Goal: Task Accomplishment & Management: Manage account settings

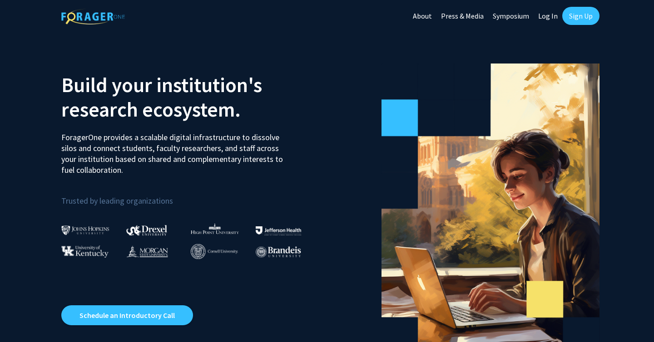
click at [424, 16] on link "About" at bounding box center [422, 16] width 28 height 32
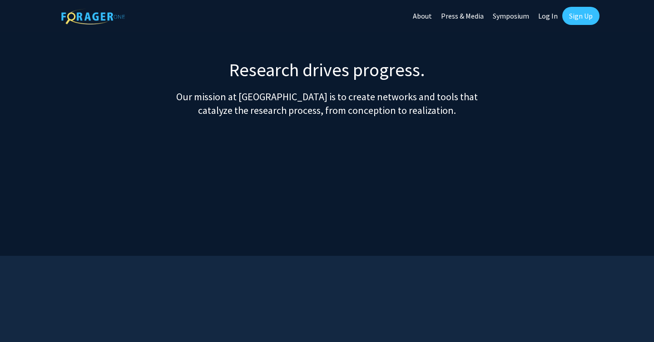
click at [546, 18] on link "Log In" at bounding box center [548, 16] width 29 height 32
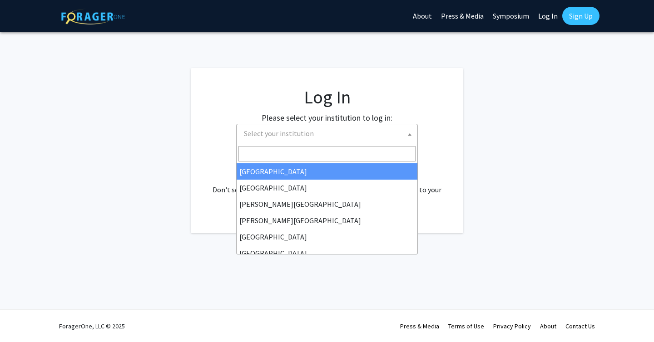
click at [365, 137] on span "Select your institution" at bounding box center [328, 133] width 177 height 19
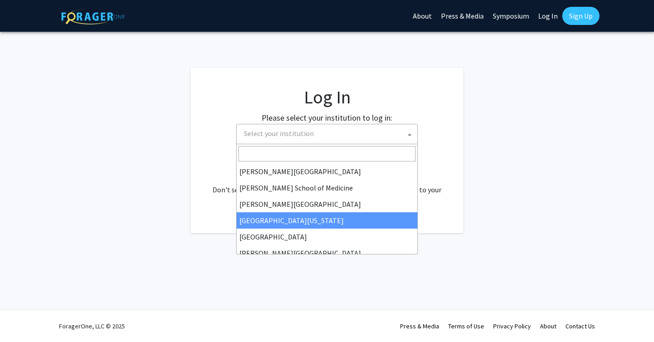
scroll to position [224, 0]
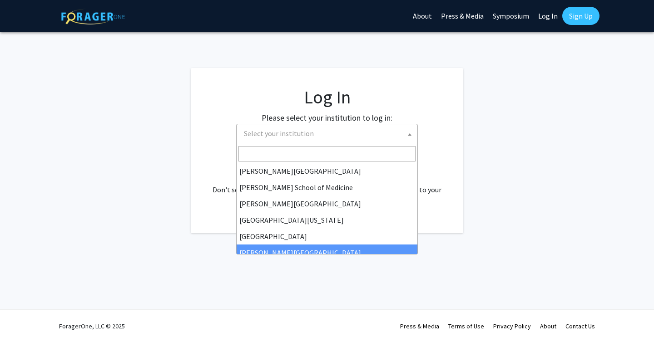
select select "24"
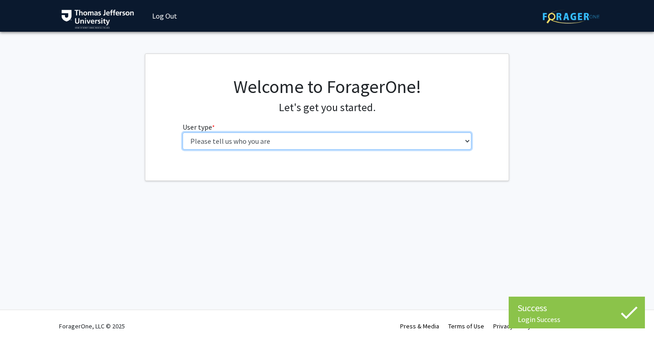
click at [362, 147] on select "Please tell us who you are Undergraduate Student Master's Student Doctoral Cand…" at bounding box center [327, 141] width 289 height 17
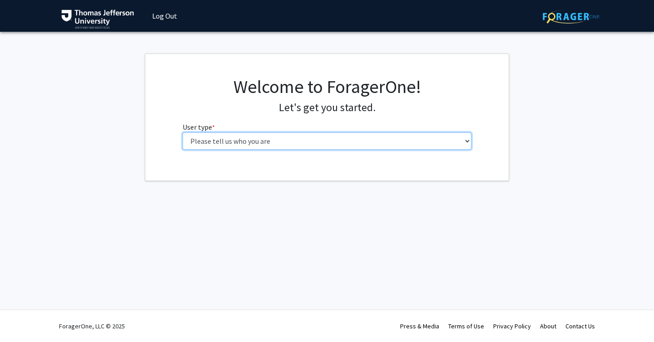
select select "3: doc"
click at [183, 133] on select "Please tell us who you are Undergraduate Student Master's Student Doctoral Cand…" at bounding box center [327, 141] width 289 height 17
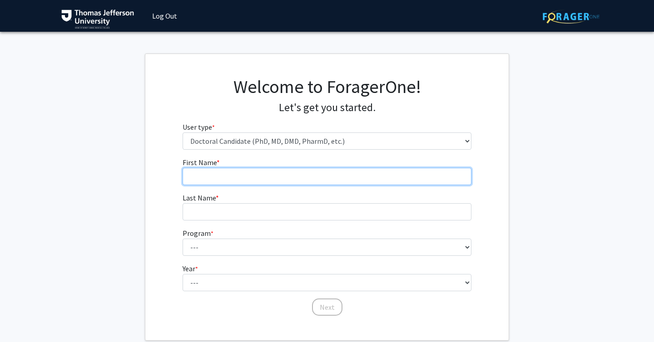
click at [233, 178] on input "First Name * required" at bounding box center [327, 176] width 289 height 17
type input "Bharvi"
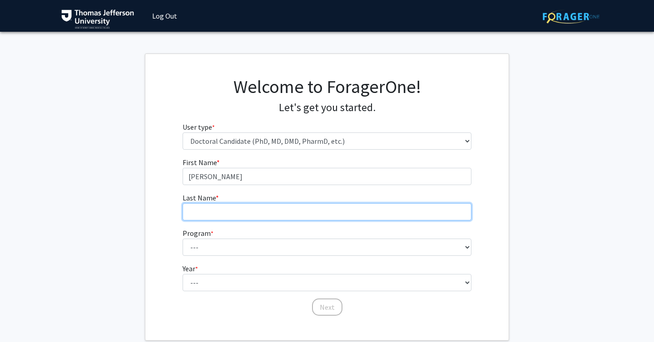
type input "Chavre"
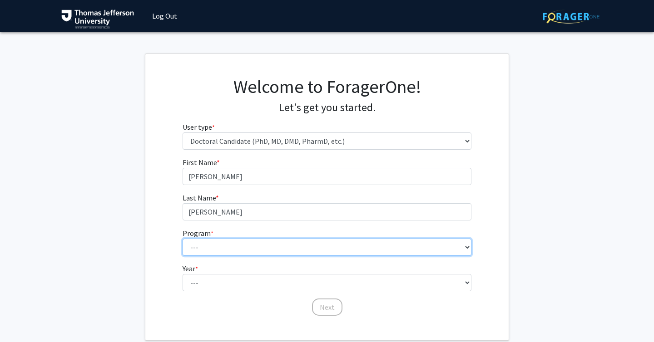
click at [224, 250] on select "--- Accelerated 3+3 BS in Health Sciences/Doctor of Occupational Therapy Accele…" at bounding box center [327, 247] width 289 height 17
select select "35: 815"
click at [183, 239] on select "--- Accelerated 3+3 BS in Health Sciences/Doctor of Occupational Therapy Accele…" at bounding box center [327, 247] width 289 height 17
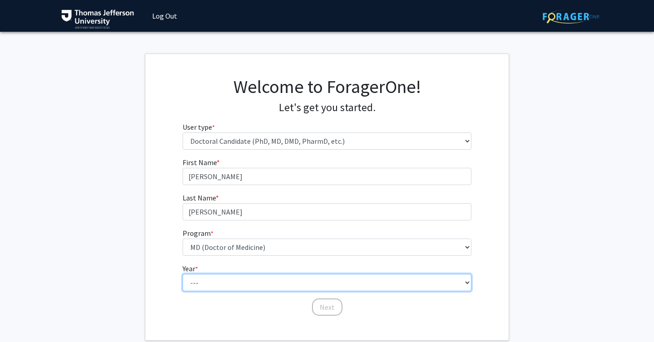
click at [218, 282] on select "--- First Year Second Year Third Year Fourth Year Fifth Year Sixth Year Seventh…" at bounding box center [327, 282] width 289 height 17
select select "3: third_year"
click at [183, 274] on select "--- First Year Second Year Third Year Fourth Year Fifth Year Sixth Year Seventh…" at bounding box center [327, 282] width 289 height 17
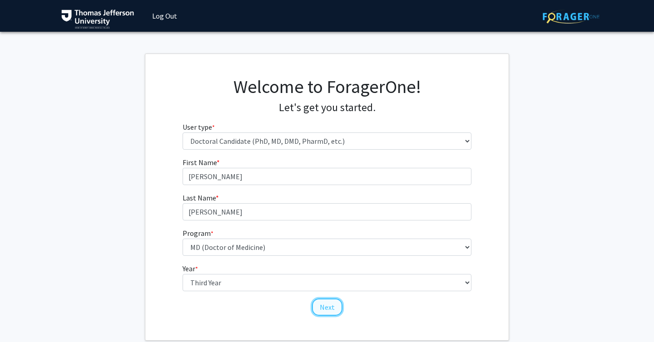
click at [330, 310] on button "Next" at bounding box center [327, 307] width 30 height 17
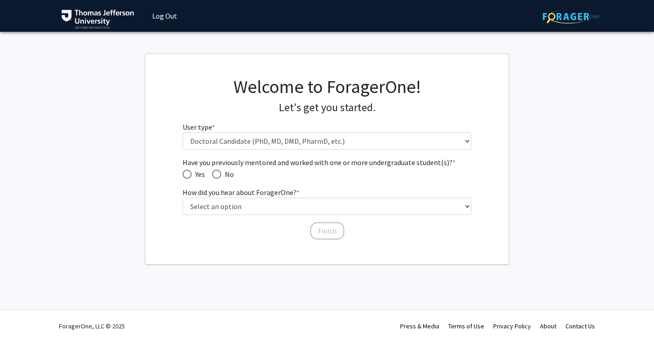
click at [215, 175] on span "Have you previously mentored and worked with one or more undergraduate student(…" at bounding box center [216, 174] width 9 height 9
click at [215, 175] on input "No" at bounding box center [216, 174] width 9 height 9
radio input "true"
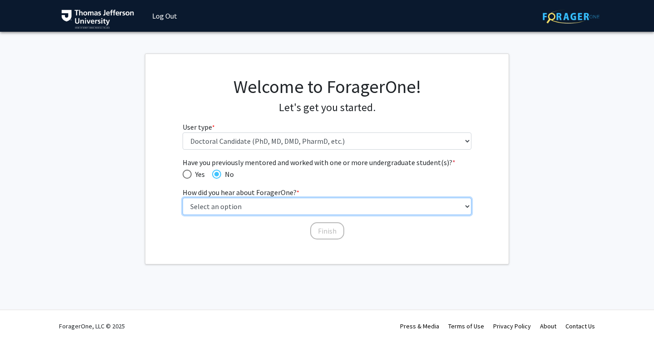
click at [215, 207] on select "Select an option Peer/student recommendation Faculty/staff recommendation Unive…" at bounding box center [327, 206] width 289 height 17
select select "4: university_email"
click at [183, 198] on select "Select an option Peer/student recommendation Faculty/staff recommendation Unive…" at bounding box center [327, 206] width 289 height 17
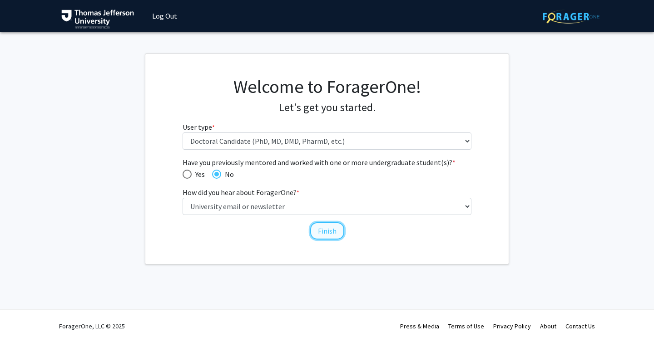
click at [327, 233] on button "Finish" at bounding box center [327, 231] width 34 height 17
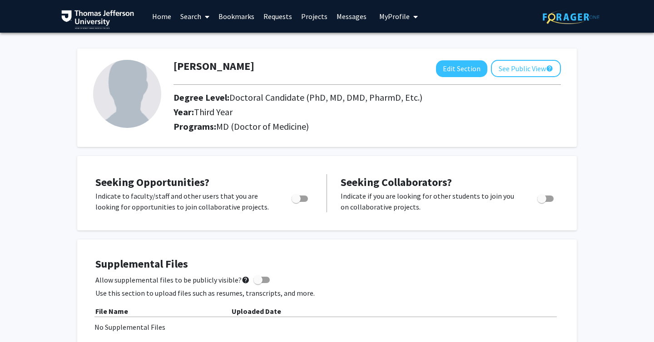
click at [165, 20] on link "Home" at bounding box center [162, 16] width 28 height 32
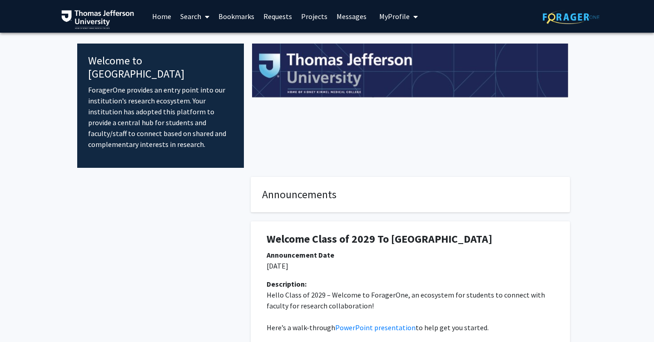
click at [209, 17] on icon at bounding box center [207, 16] width 5 height 7
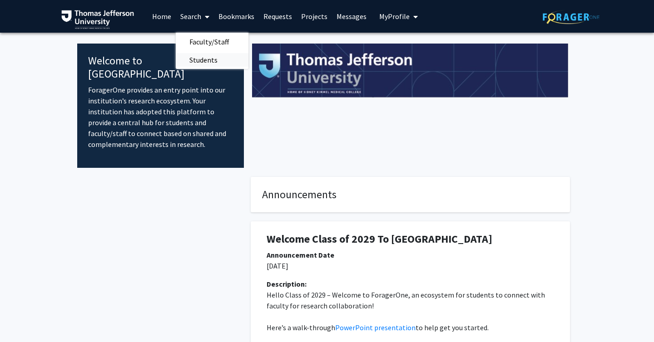
click at [213, 56] on span "Students" at bounding box center [203, 60] width 55 height 18
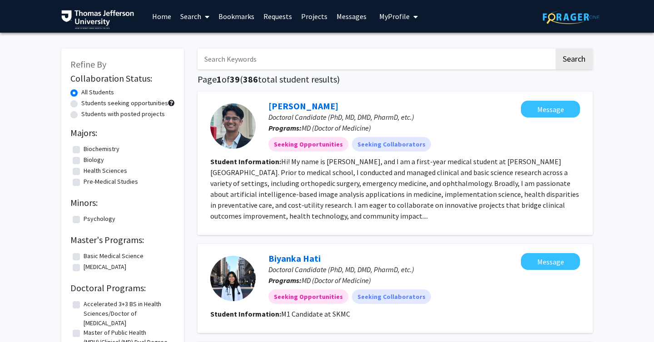
click at [205, 19] on icon at bounding box center [207, 16] width 5 height 7
click at [197, 41] on span "Faculty/Staff" at bounding box center [209, 42] width 67 height 18
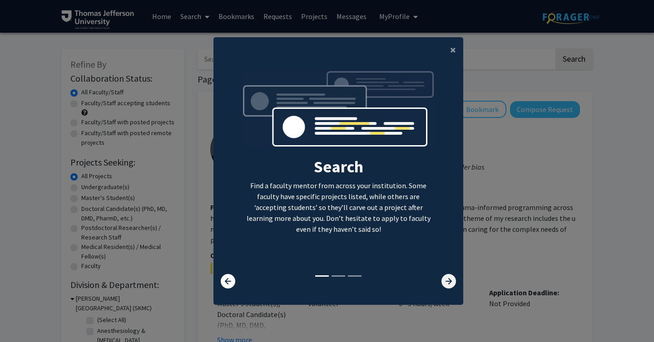
click at [446, 281] on icon at bounding box center [448, 281] width 15 height 15
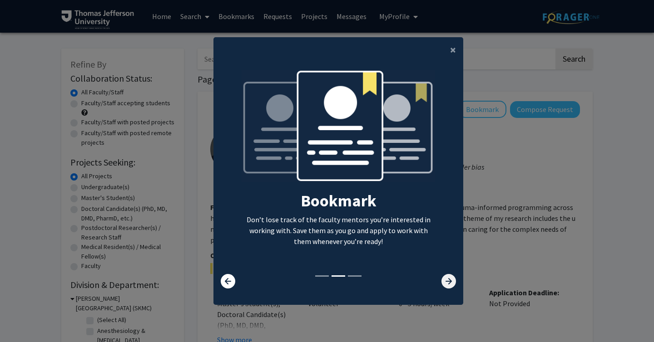
click at [446, 281] on icon at bounding box center [448, 281] width 15 height 15
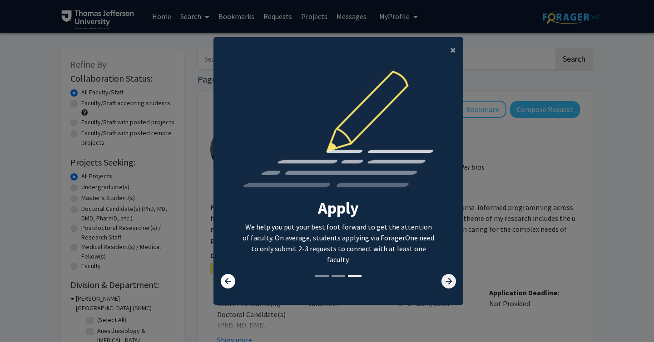
click at [446, 281] on icon at bounding box center [448, 281] width 15 height 15
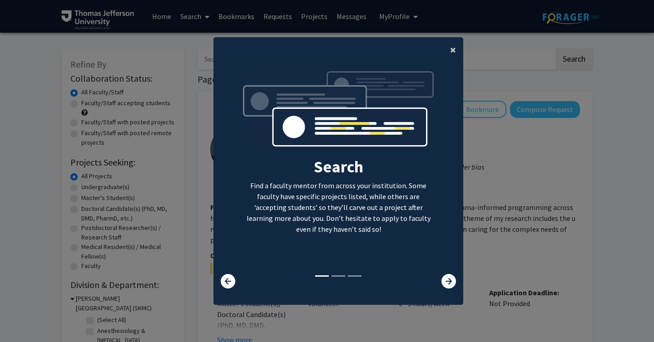
click at [453, 52] on span "×" at bounding box center [453, 50] width 6 height 14
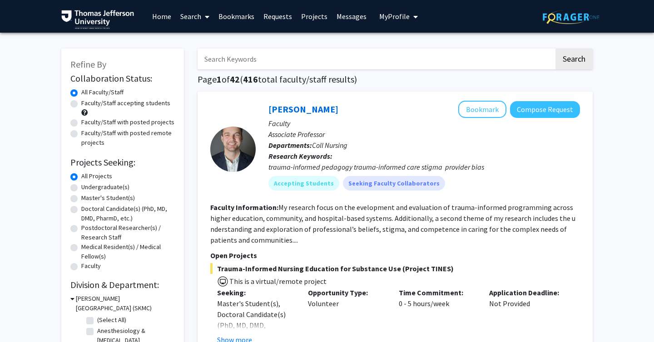
click at [315, 16] on link "Projects" at bounding box center [314, 16] width 35 height 32
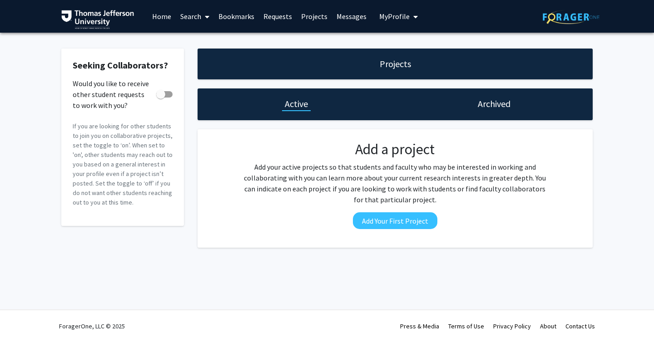
click at [333, 19] on link "Messages" at bounding box center [351, 16] width 39 height 32
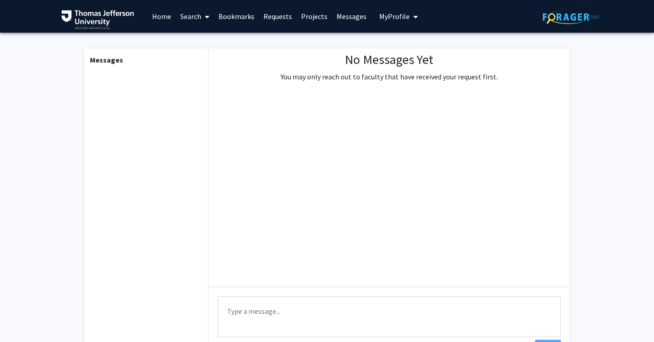
click at [380, 19] on span "My Profile" at bounding box center [394, 16] width 30 height 9
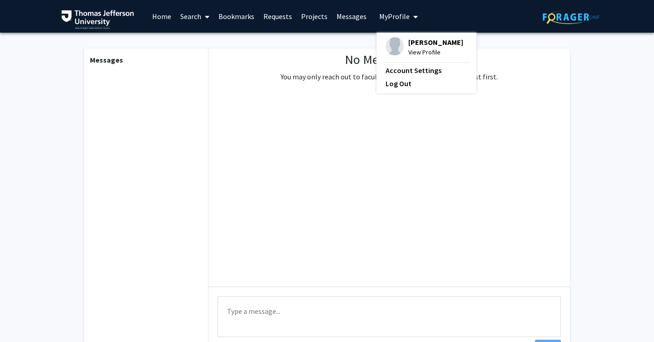
click at [409, 56] on span "View Profile" at bounding box center [435, 52] width 55 height 10
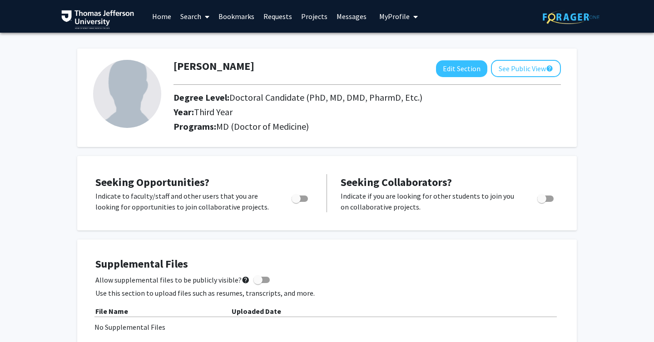
click at [203, 23] on span at bounding box center [205, 17] width 8 height 32
click at [196, 43] on span "Faculty/Staff" at bounding box center [209, 42] width 67 height 18
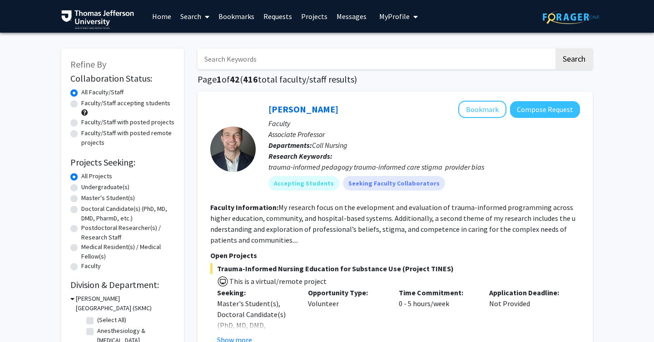
click at [143, 103] on label "Faculty/Staff accepting students" at bounding box center [125, 104] width 89 height 10
click at [87, 103] on input "Faculty/Staff accepting students" at bounding box center [84, 102] width 6 height 6
radio input "true"
click at [191, 14] on link "Search" at bounding box center [195, 16] width 38 height 32
click at [194, 59] on span "Students" at bounding box center [203, 60] width 55 height 18
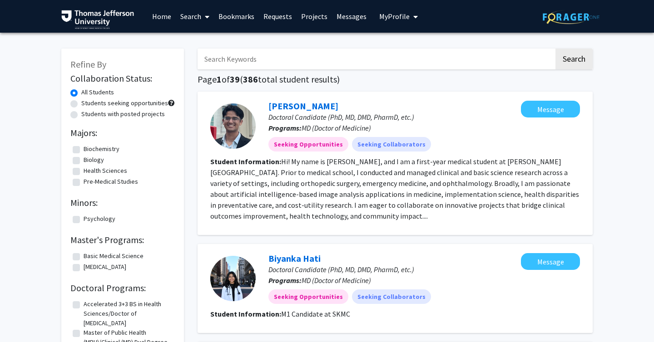
click at [403, 16] on span "My Profile" at bounding box center [394, 16] width 30 height 9
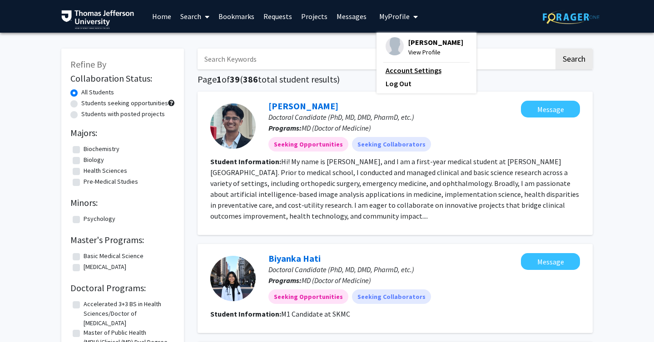
click at [390, 71] on link "Account Settings" at bounding box center [427, 70] width 82 height 11
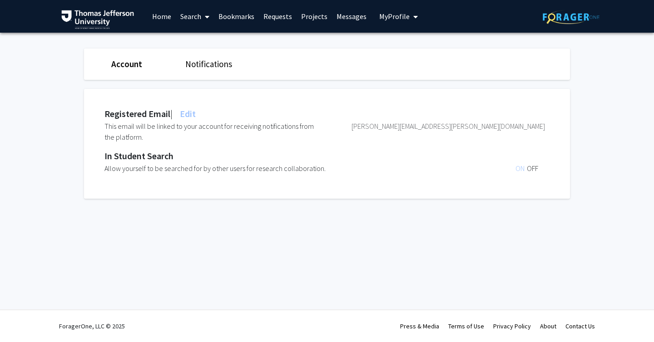
click at [204, 64] on link "Notifications" at bounding box center [208, 64] width 47 height 11
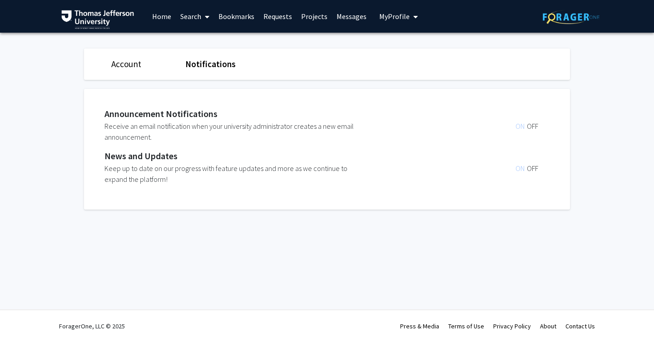
click at [159, 22] on link "Home" at bounding box center [162, 16] width 28 height 32
